Goal: Participate in discussion: Engage in conversation with other users on a specific topic

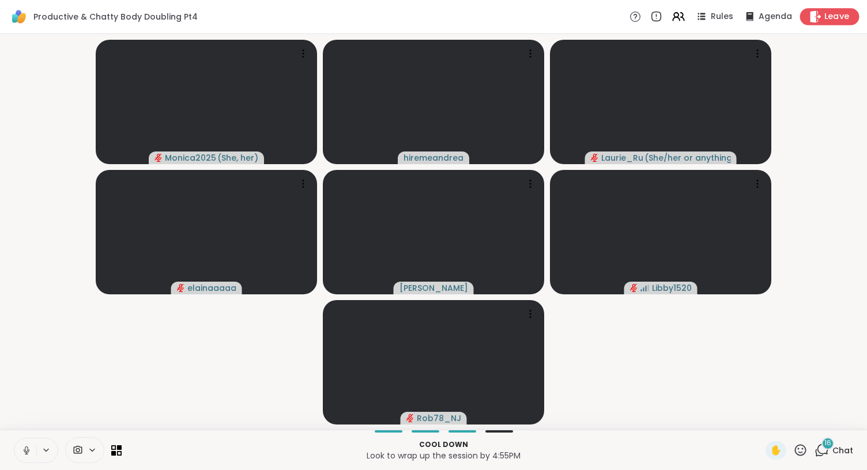
click at [824, 19] on span "Leave" at bounding box center [836, 17] width 25 height 12
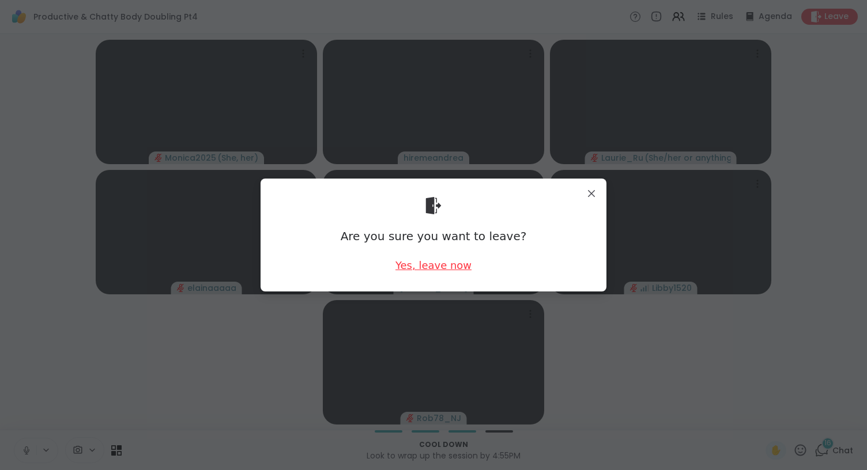
click at [423, 265] on div "Yes, leave now" at bounding box center [433, 265] width 76 height 14
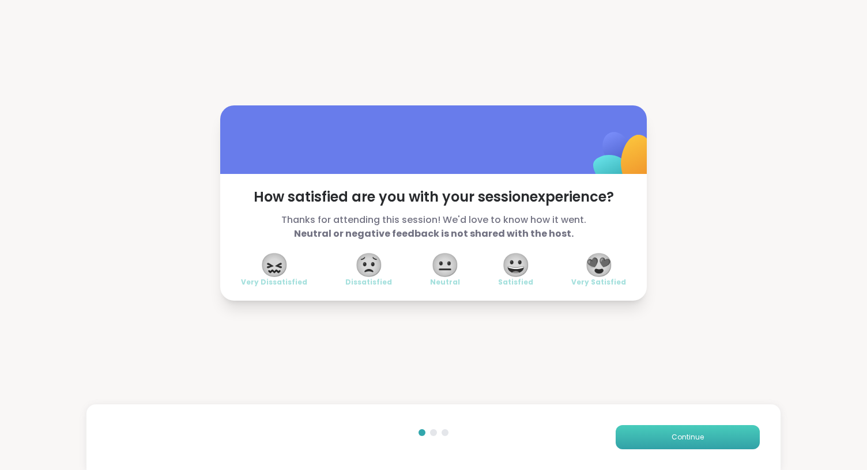
click at [702, 435] on button "Continue" at bounding box center [687, 437] width 144 height 24
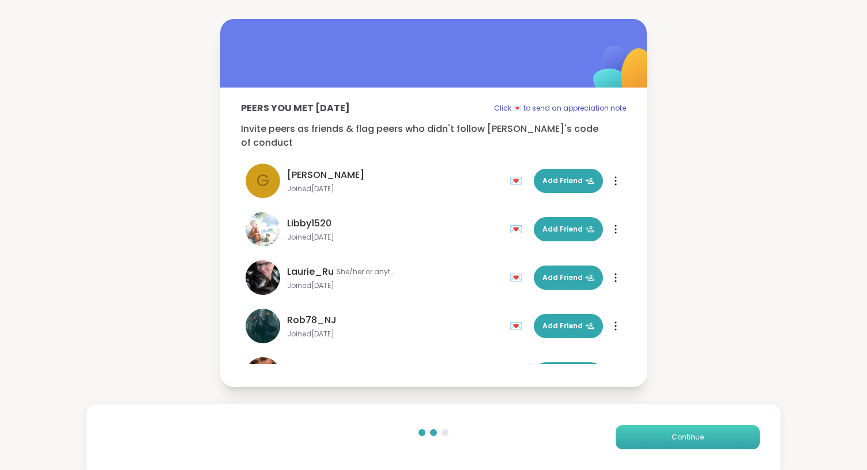
click at [702, 435] on button "Continue" at bounding box center [687, 437] width 144 height 24
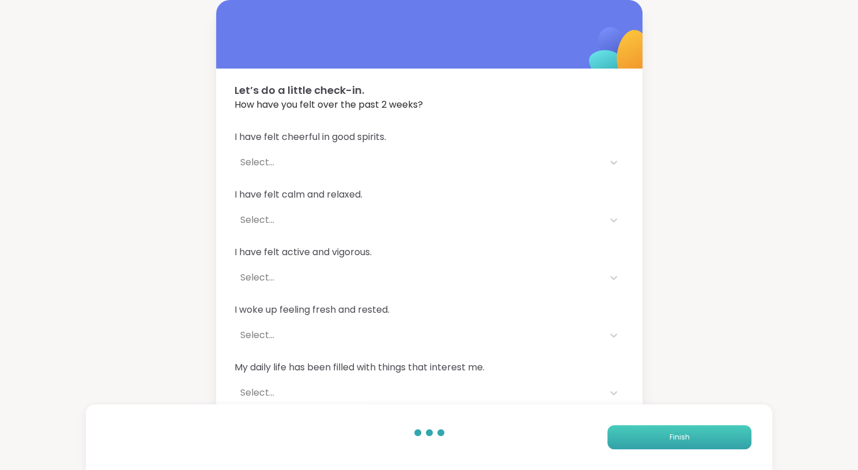
click at [702, 435] on button "Finish" at bounding box center [679, 437] width 144 height 24
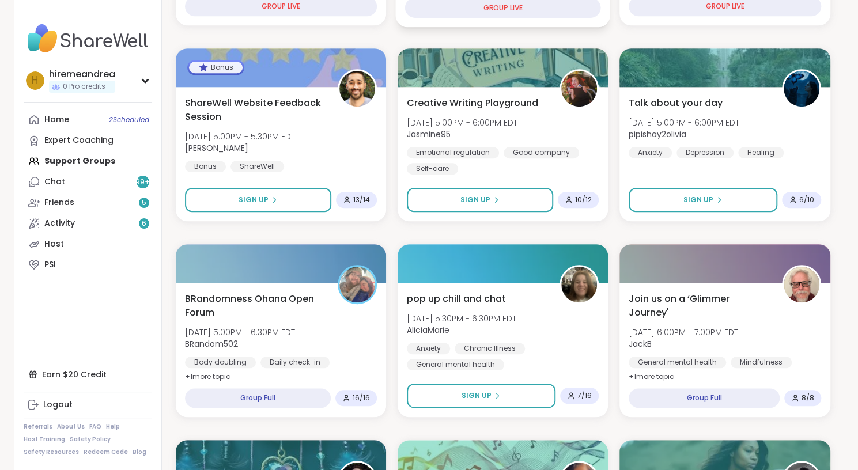
scroll to position [491, 0]
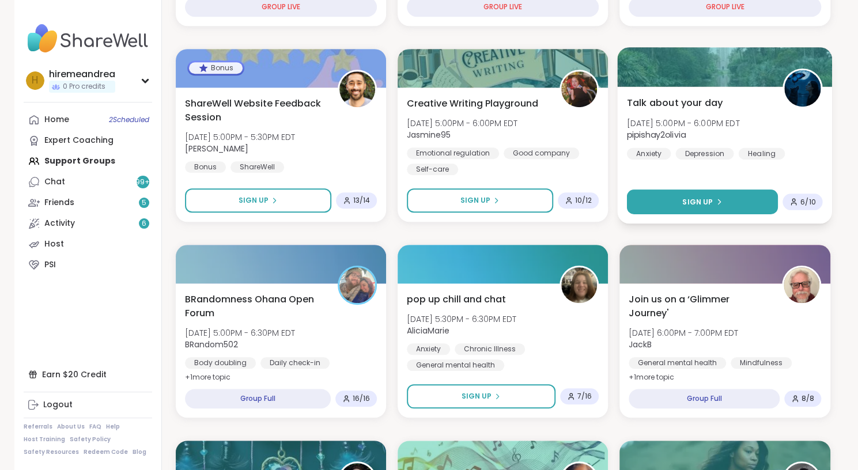
click at [689, 199] on span "Sign Up" at bounding box center [697, 202] width 31 height 10
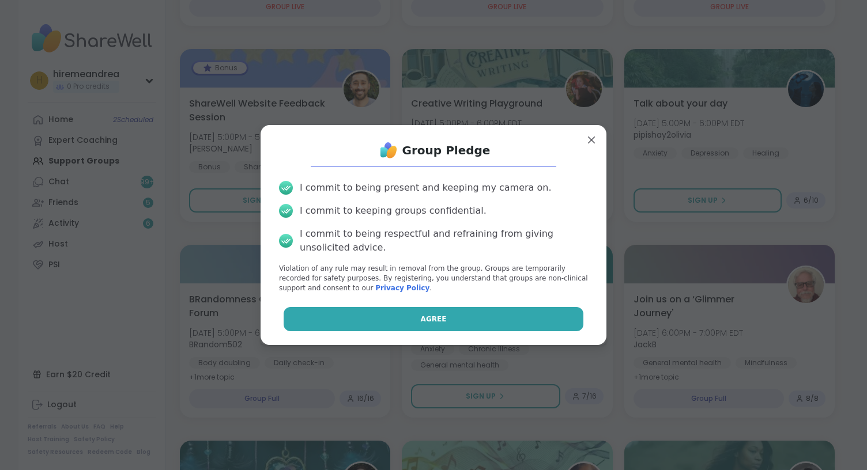
click at [446, 318] on button "Agree" at bounding box center [434, 319] width 300 height 24
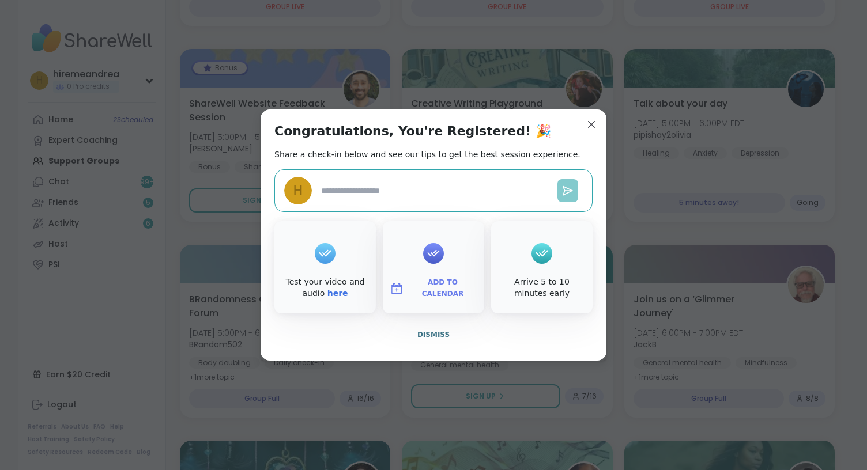
type textarea "*"
